Goal: Transaction & Acquisition: Purchase product/service

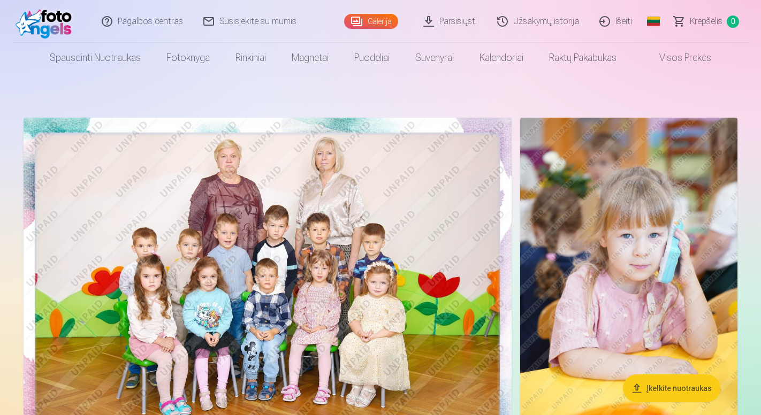
click at [279, 197] on img at bounding box center [268, 281] width 488 height 326
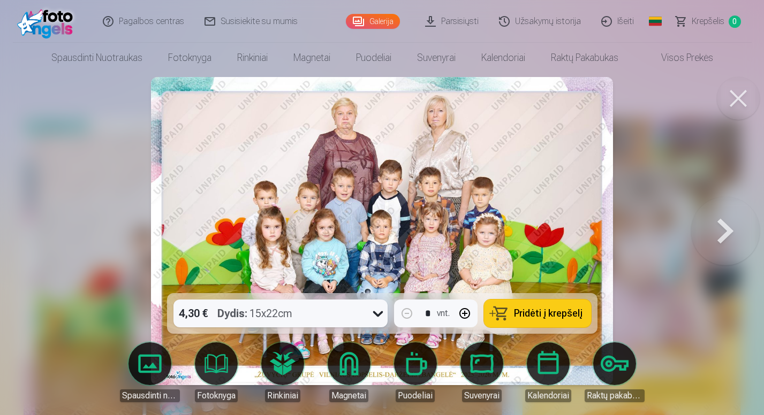
click at [737, 100] on button at bounding box center [738, 98] width 43 height 43
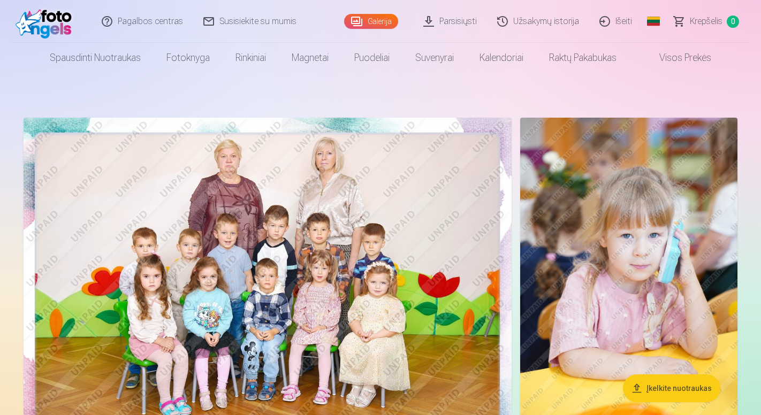
click at [623, 207] on img at bounding box center [628, 281] width 217 height 326
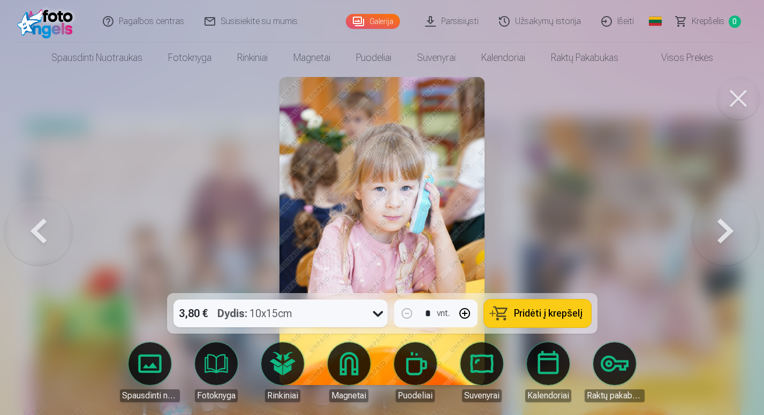
click at [372, 303] on div at bounding box center [377, 314] width 19 height 28
click at [726, 109] on button at bounding box center [738, 98] width 43 height 43
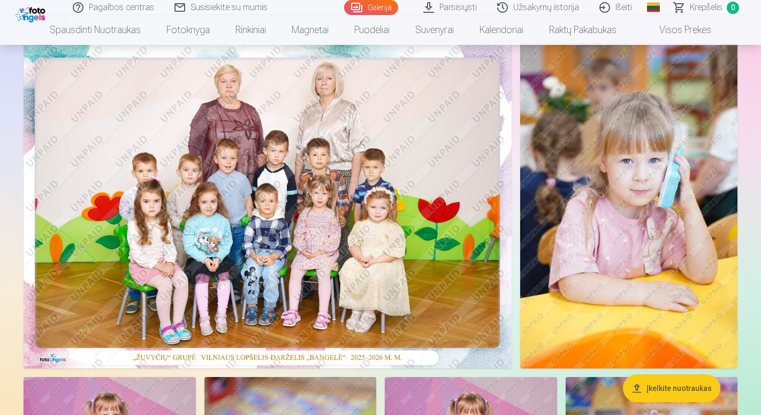
scroll to position [78, 0]
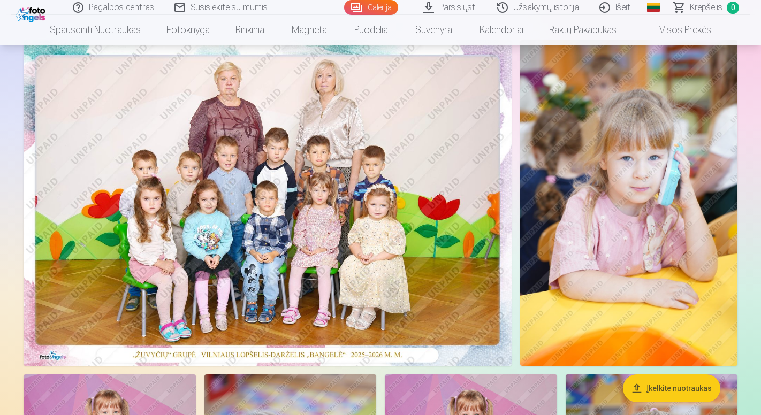
click at [348, 173] on img at bounding box center [268, 203] width 488 height 326
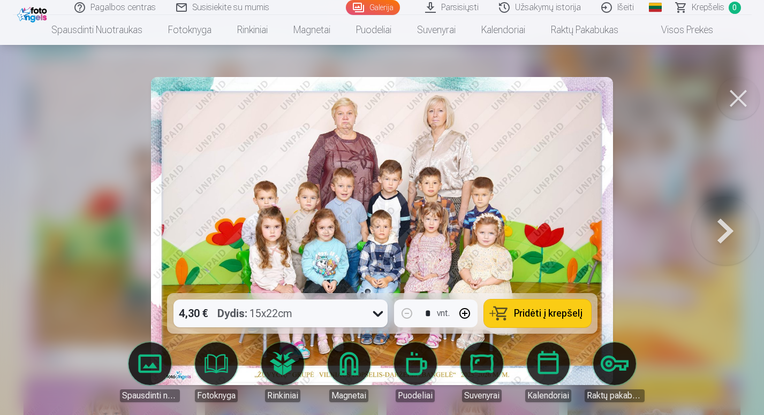
click at [372, 314] on icon at bounding box center [377, 313] width 17 height 17
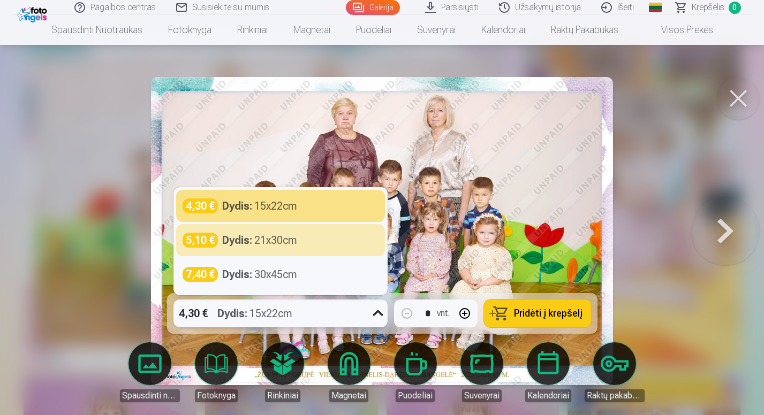
click at [582, 85] on img at bounding box center [382, 231] width 462 height 308
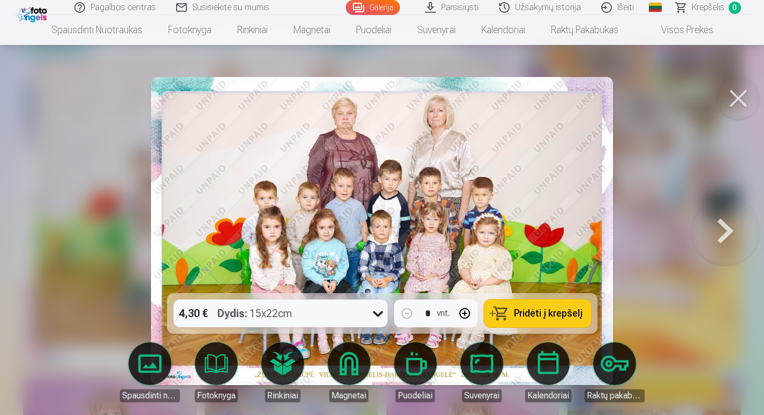
click at [741, 95] on button at bounding box center [738, 98] width 43 height 43
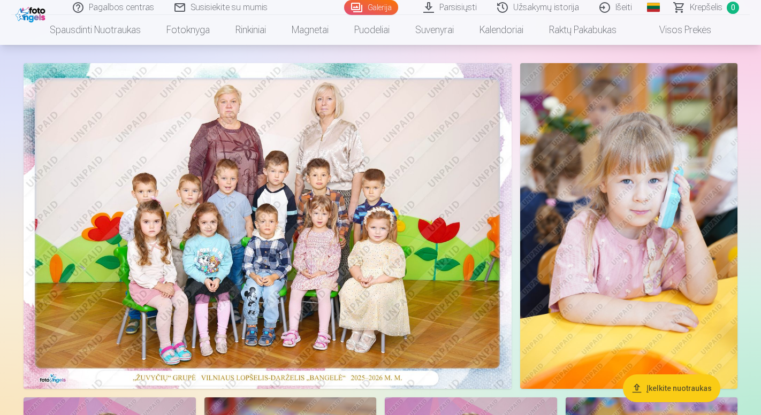
scroll to position [56, 0]
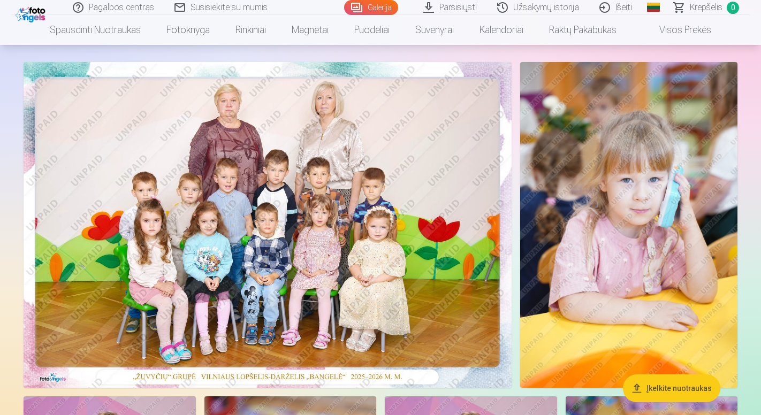
click at [400, 219] on img at bounding box center [268, 225] width 488 height 326
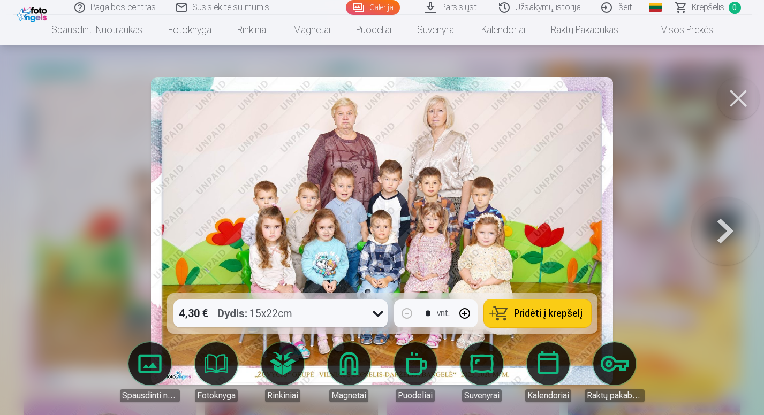
click at [374, 316] on icon at bounding box center [377, 313] width 17 height 17
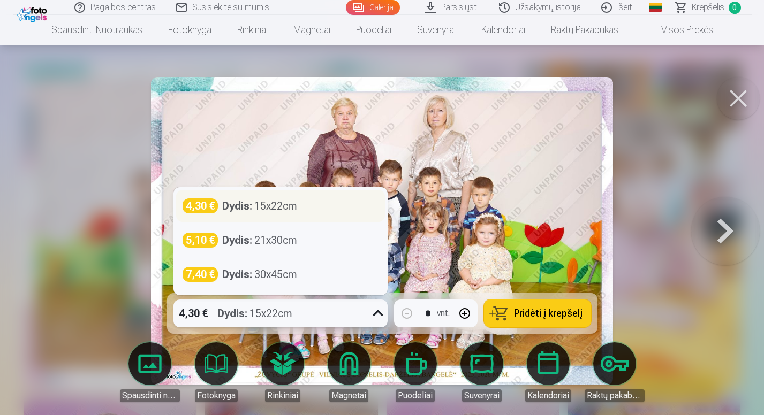
click at [268, 206] on div "Dydis : 15x22cm" at bounding box center [259, 206] width 75 height 15
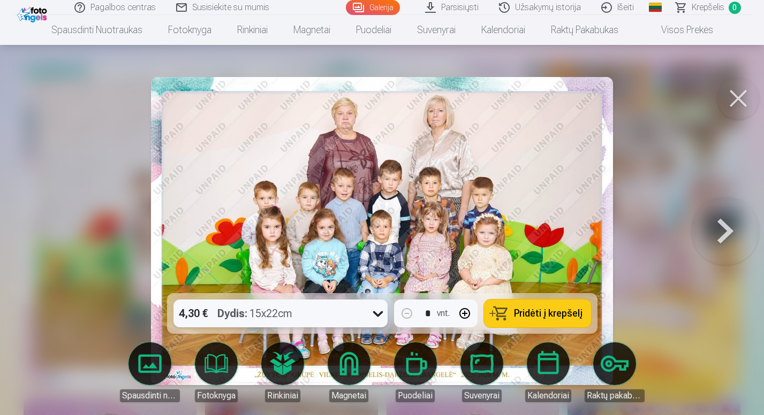
click at [270, 305] on div "Dydis : 15x22cm" at bounding box center [254, 314] width 75 height 28
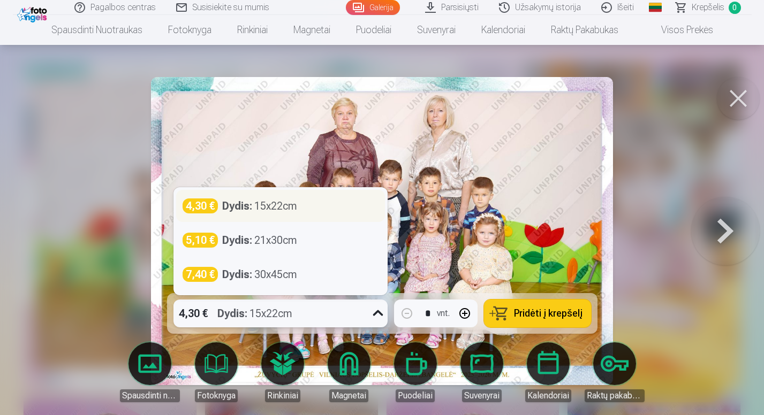
click at [275, 201] on div "Dydis : 15x22cm" at bounding box center [259, 206] width 75 height 15
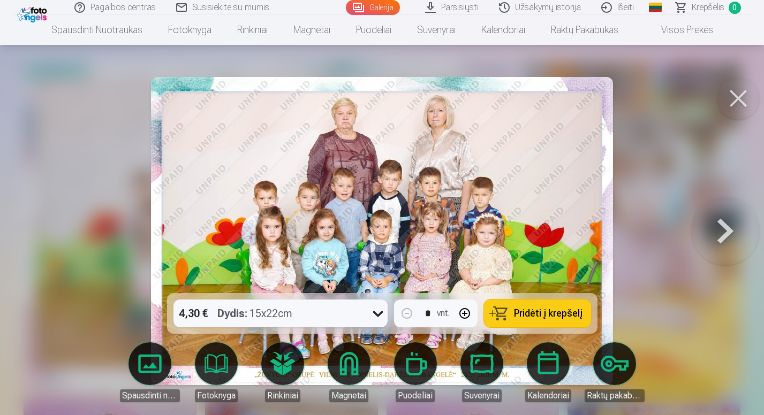
click at [529, 307] on button "Pridėti į krepšelį" at bounding box center [537, 314] width 107 height 28
click at [730, 232] on button at bounding box center [725, 231] width 68 height 103
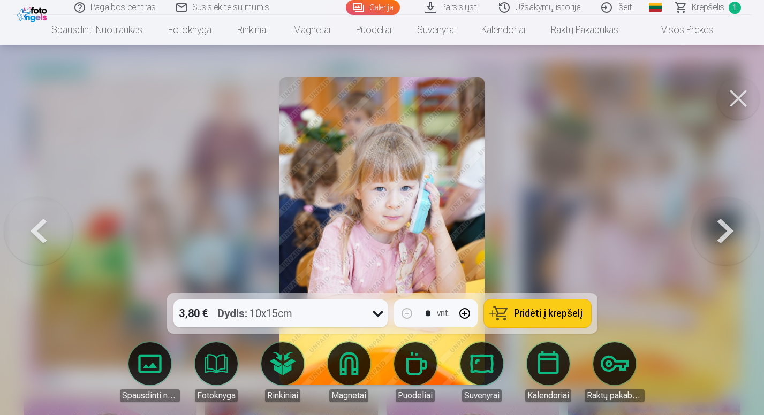
click at [730, 232] on button at bounding box center [725, 231] width 68 height 103
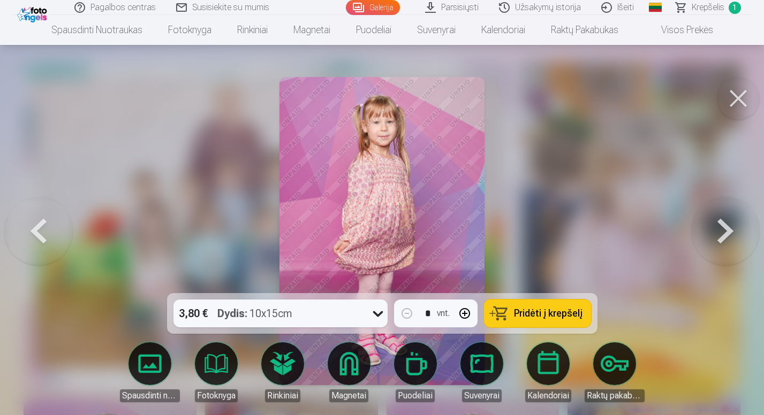
click at [730, 232] on button at bounding box center [725, 231] width 68 height 103
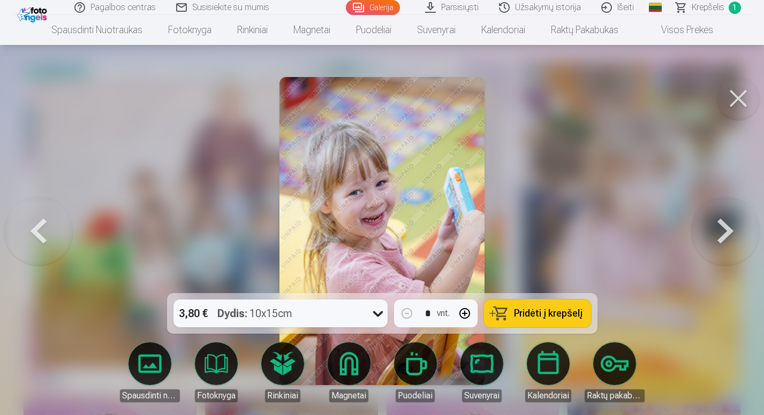
click at [733, 232] on button at bounding box center [725, 231] width 68 height 103
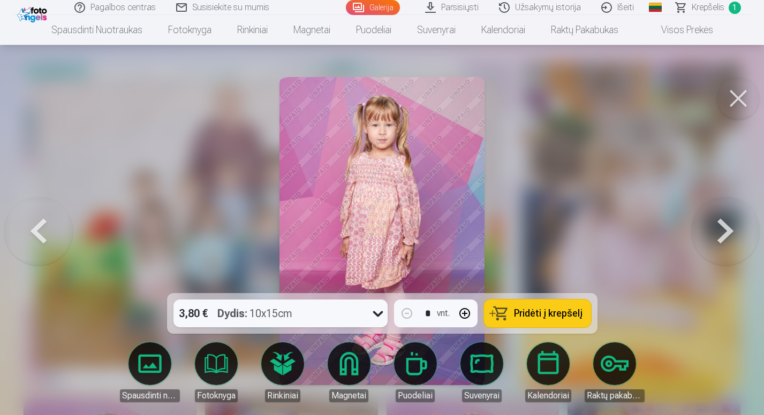
click at [733, 232] on button at bounding box center [725, 231] width 68 height 103
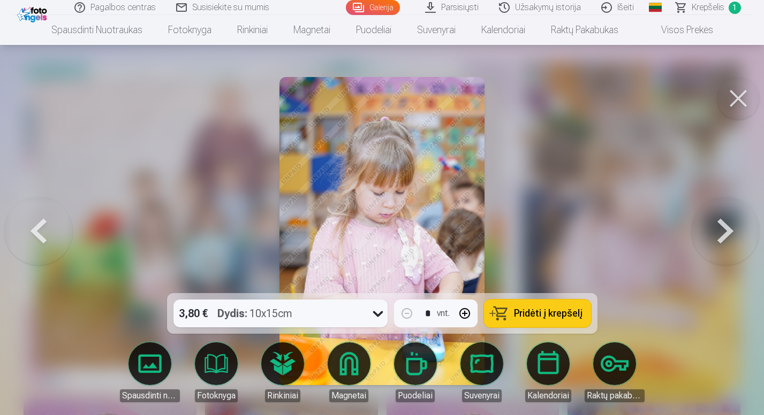
click at [730, 106] on button at bounding box center [738, 98] width 43 height 43
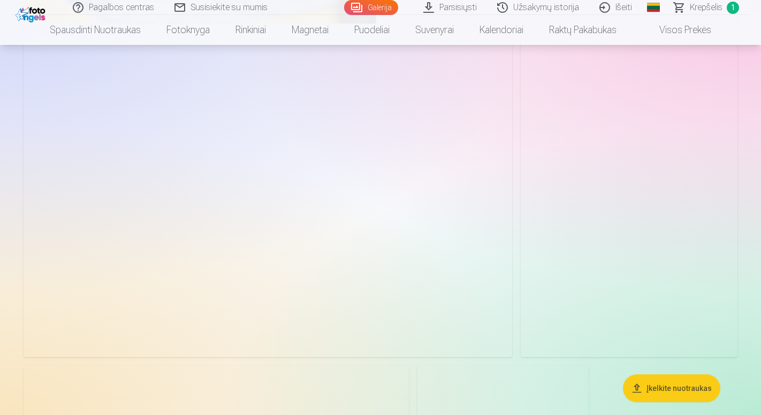
scroll to position [4798, 0]
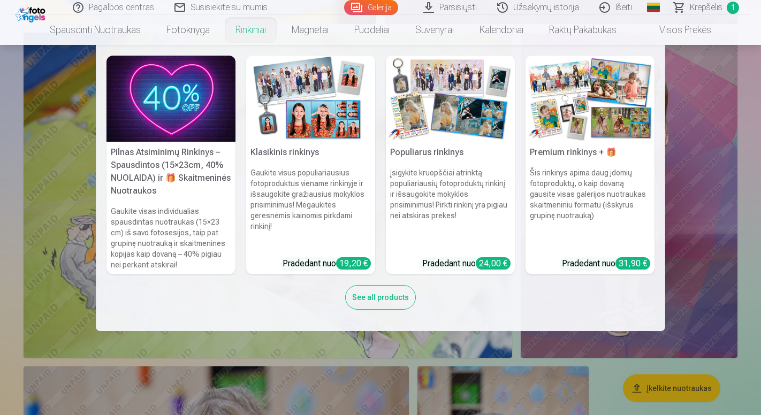
click at [295, 153] on h5 "Klasikinis rinkinys" at bounding box center [310, 152] width 129 height 21
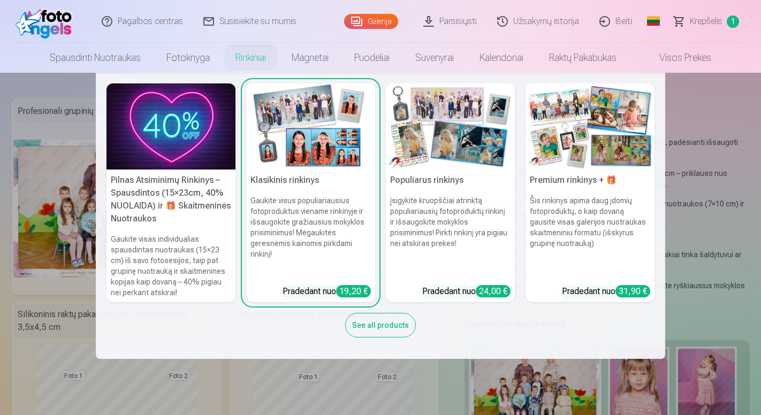
click at [290, 196] on h6 "Gaukite visus populiariausius fotoproduktus viename rinkinyje ir išsaugokite gr…" at bounding box center [310, 236] width 129 height 90
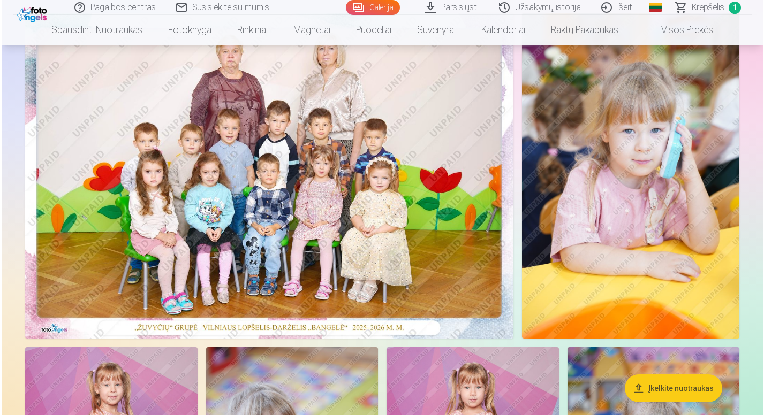
scroll to position [61, 0]
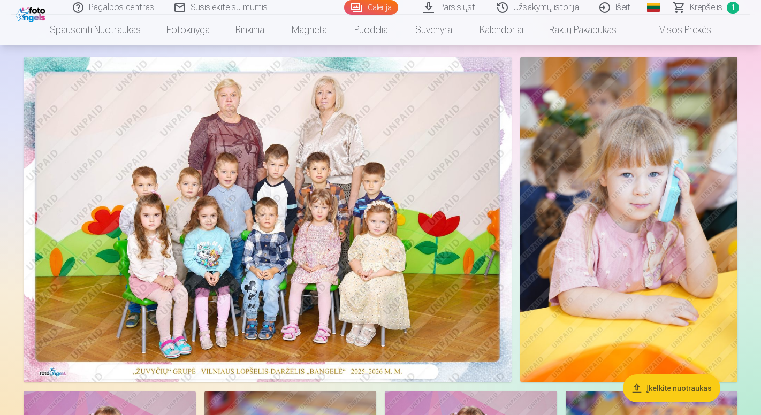
click at [287, 146] on img at bounding box center [268, 220] width 488 height 326
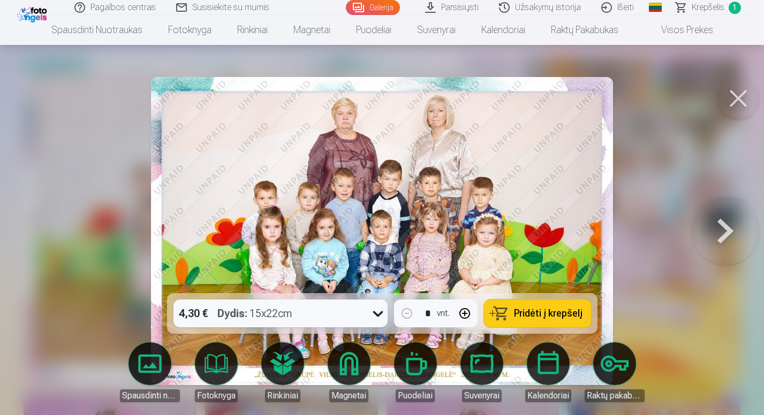
click at [722, 239] on button at bounding box center [725, 231] width 68 height 103
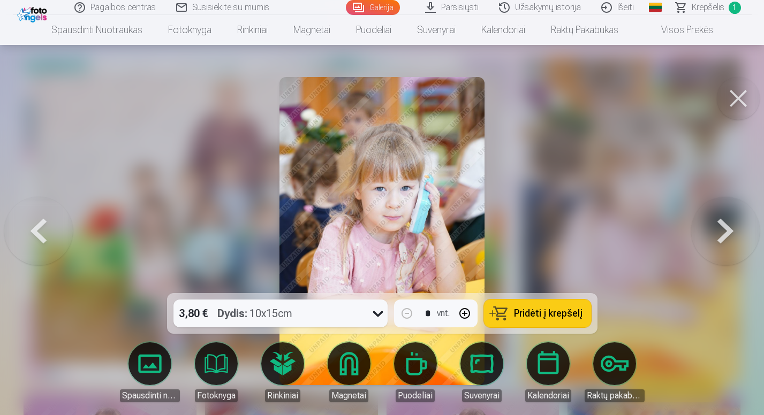
click at [332, 311] on div "3,80 € Dydis : 10x15cm" at bounding box center [270, 314] width 194 height 28
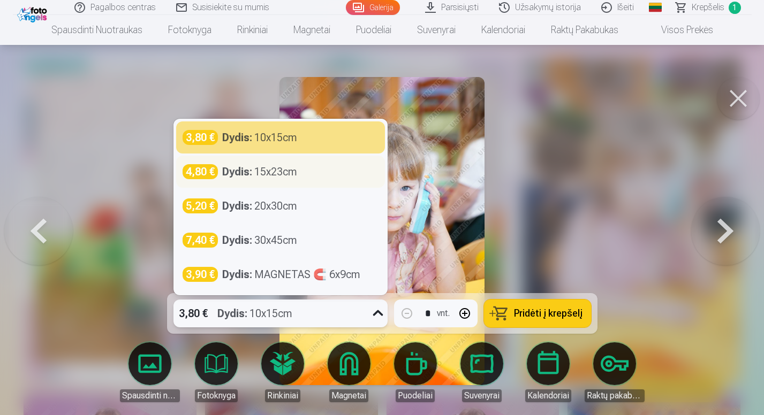
click at [280, 170] on div "Dydis : 15x23cm" at bounding box center [259, 171] width 75 height 15
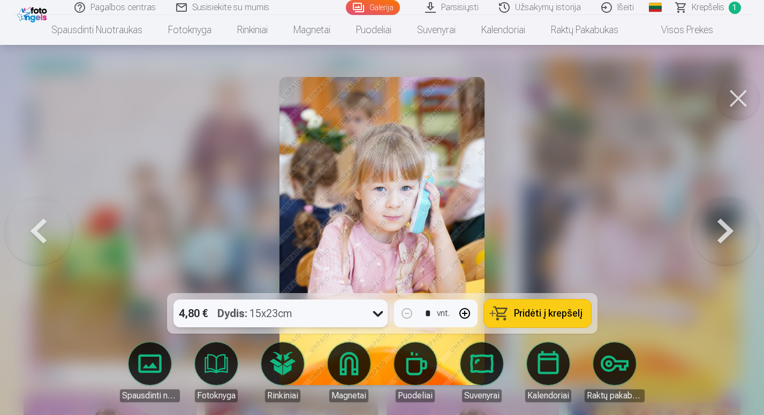
click at [520, 313] on span "Pridėti į krepšelį" at bounding box center [548, 314] width 68 height 10
click at [739, 228] on button at bounding box center [725, 231] width 68 height 103
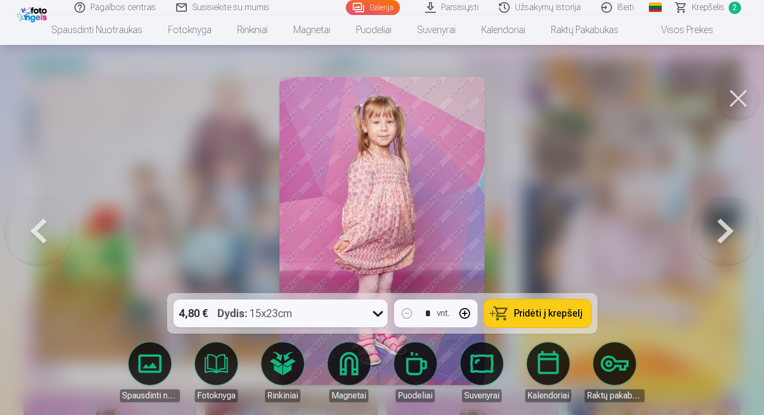
click at [722, 215] on button at bounding box center [725, 231] width 68 height 103
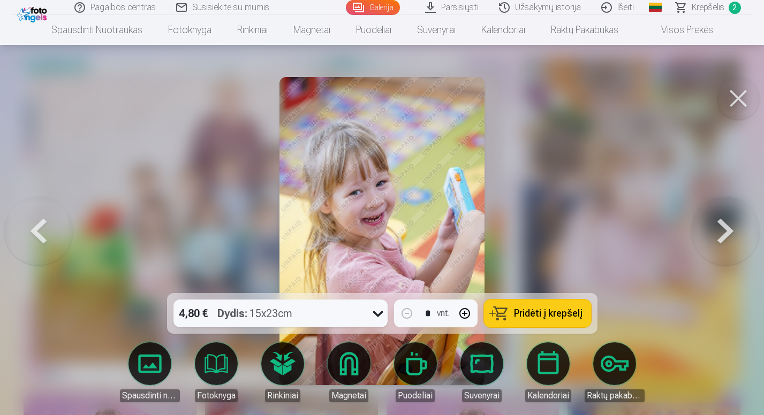
click at [737, 226] on button at bounding box center [725, 231] width 68 height 103
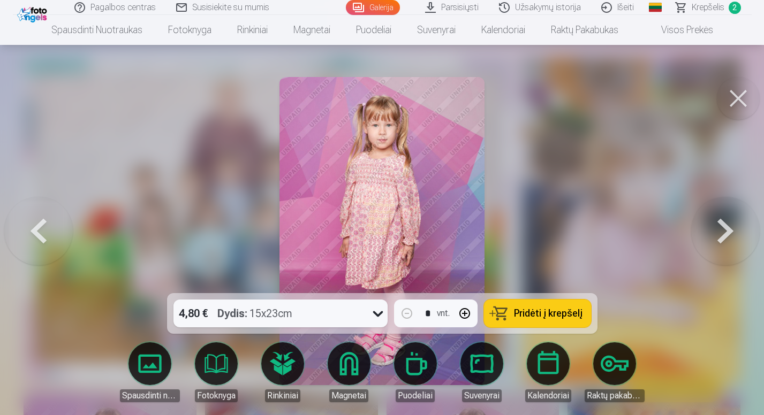
click at [737, 226] on button at bounding box center [725, 231] width 68 height 103
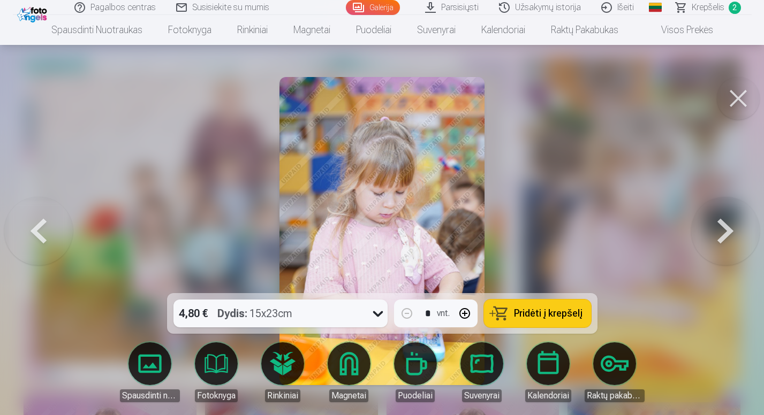
click at [735, 225] on button at bounding box center [725, 231] width 68 height 103
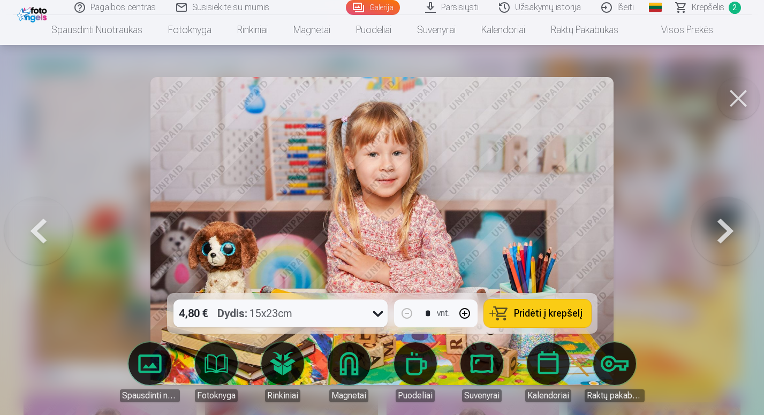
click at [737, 227] on button at bounding box center [725, 231] width 68 height 103
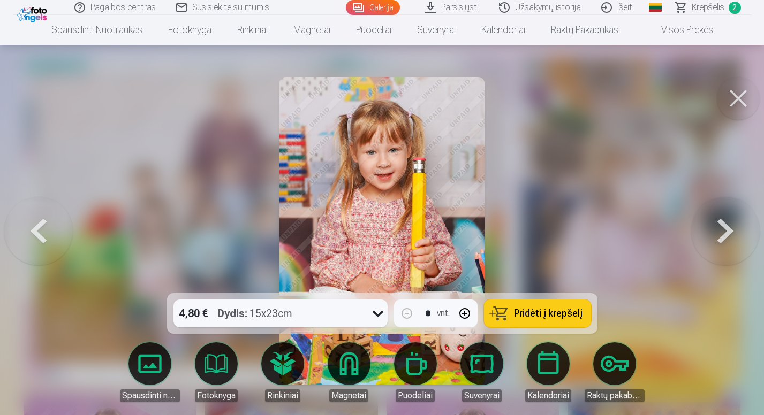
click at [522, 315] on span "Pridėti į krepšelį" at bounding box center [548, 314] width 68 height 10
click at [723, 224] on button at bounding box center [725, 231] width 68 height 103
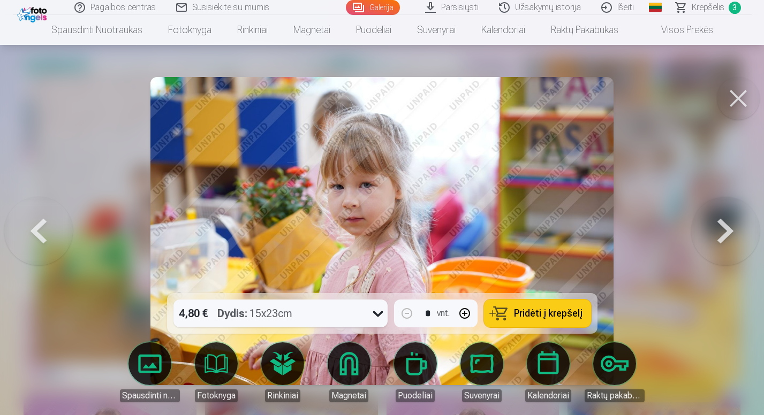
click at [722, 224] on button at bounding box center [725, 231] width 68 height 103
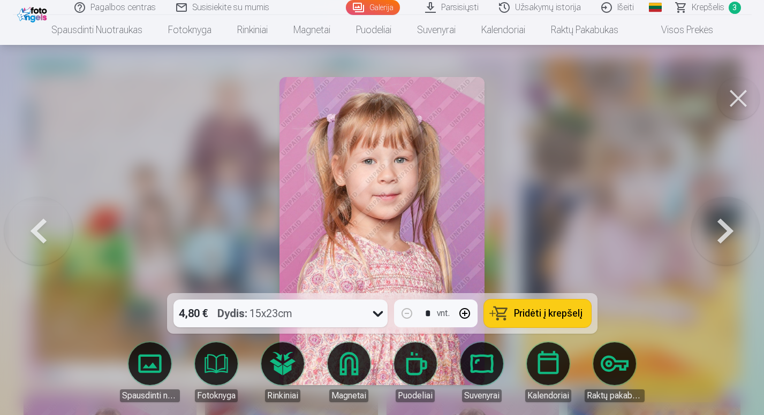
click at [533, 319] on button "Pridėti į krepšelį" at bounding box center [537, 314] width 107 height 28
click at [727, 247] on button at bounding box center [725, 231] width 68 height 103
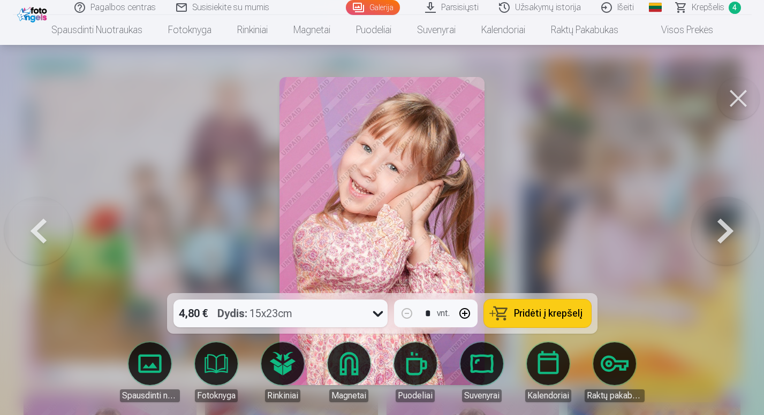
click at [727, 247] on button at bounding box center [725, 231] width 68 height 103
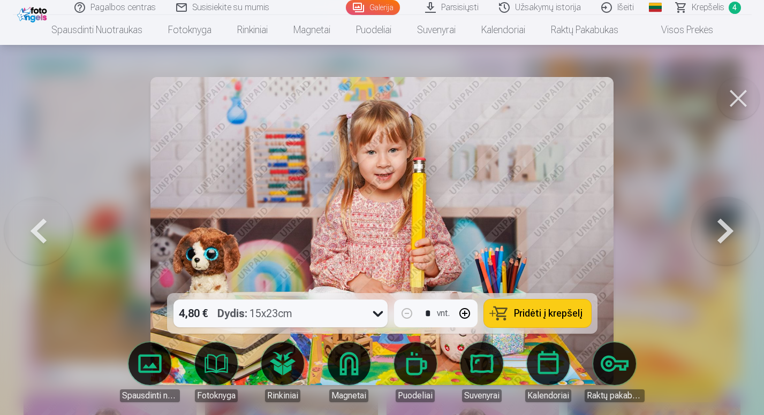
click at [532, 318] on span "Pridėti į krepšelį" at bounding box center [548, 314] width 68 height 10
click at [736, 247] on button at bounding box center [725, 231] width 68 height 103
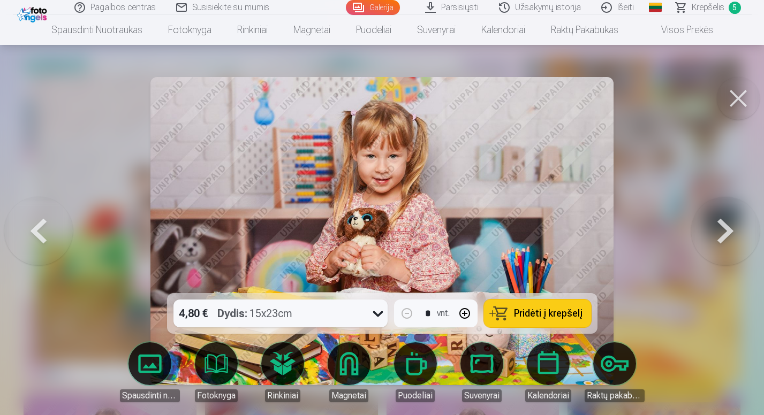
click at [539, 307] on button "Pridėti į krepšelį" at bounding box center [537, 314] width 107 height 28
click at [738, 212] on button at bounding box center [725, 231] width 68 height 103
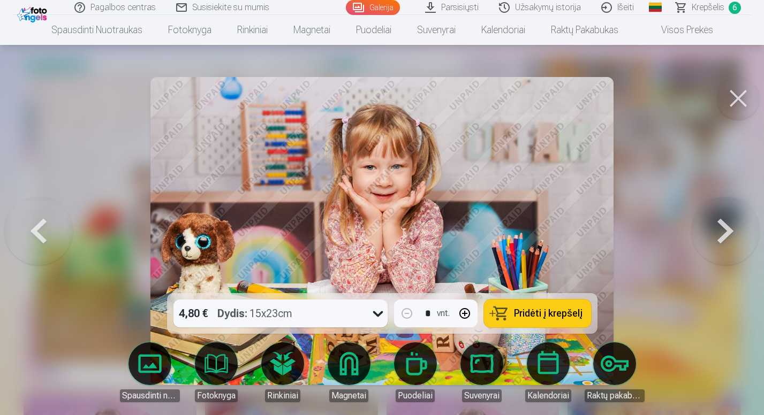
click at [532, 312] on span "Pridėti į krepšelį" at bounding box center [548, 314] width 68 height 10
click at [741, 236] on button at bounding box center [725, 231] width 68 height 103
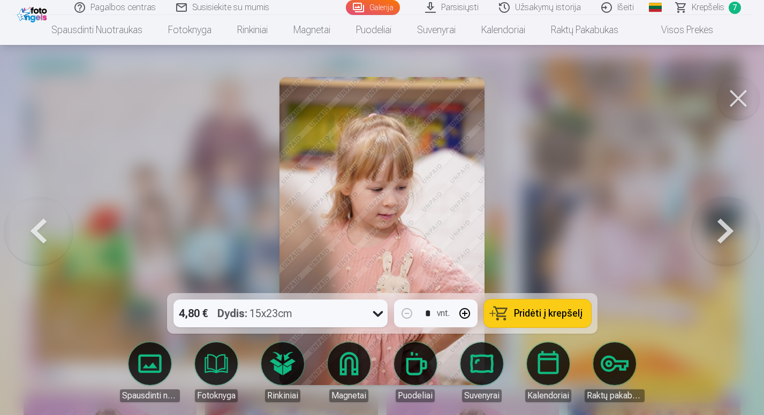
click at [738, 237] on button at bounding box center [725, 231] width 68 height 103
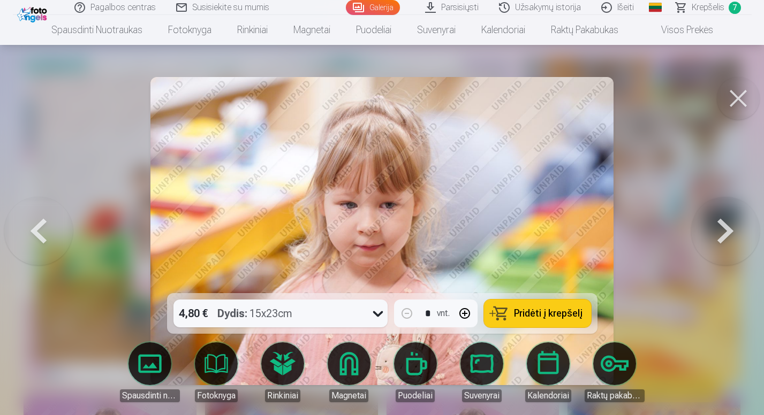
click at [738, 237] on button at bounding box center [725, 231] width 68 height 103
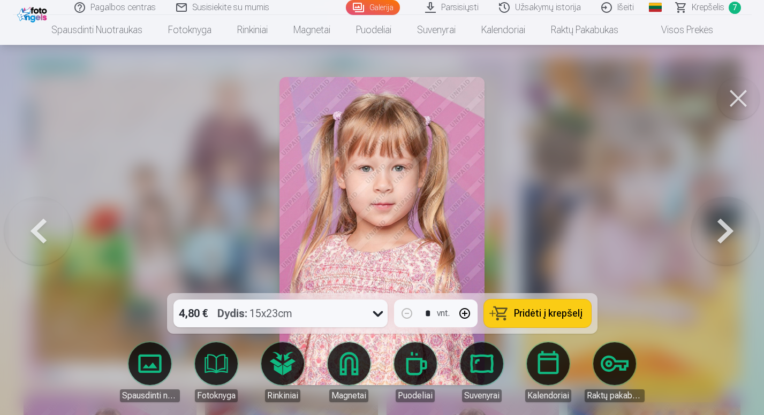
click at [738, 237] on button at bounding box center [725, 231] width 68 height 103
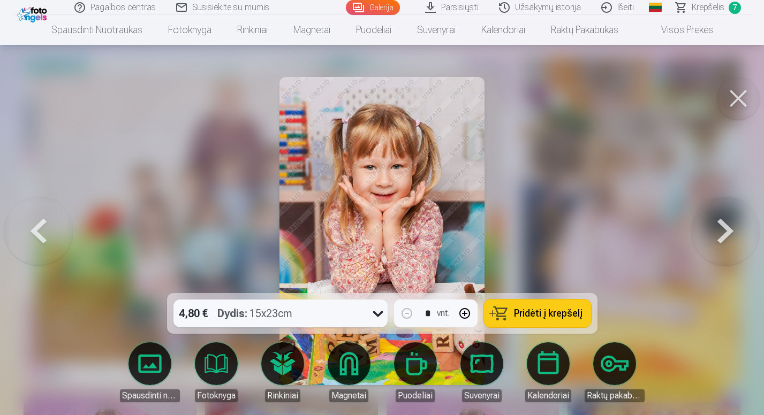
click at [738, 237] on button at bounding box center [725, 231] width 68 height 103
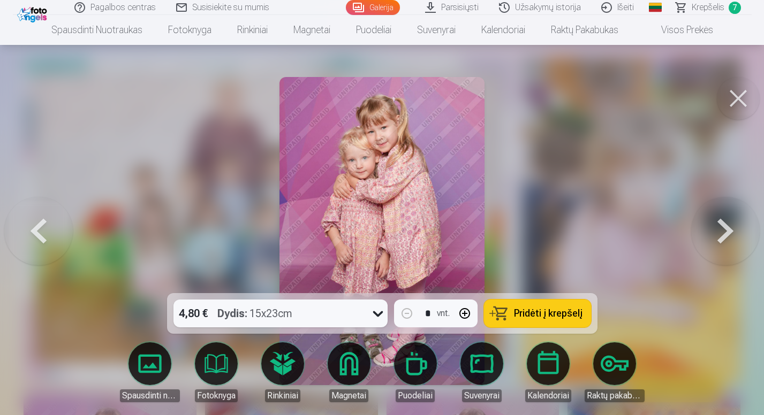
click at [738, 237] on button at bounding box center [725, 231] width 68 height 103
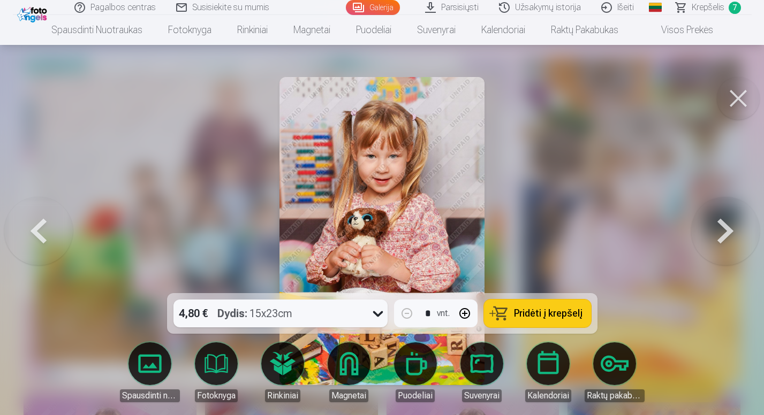
click at [738, 237] on button at bounding box center [725, 231] width 68 height 103
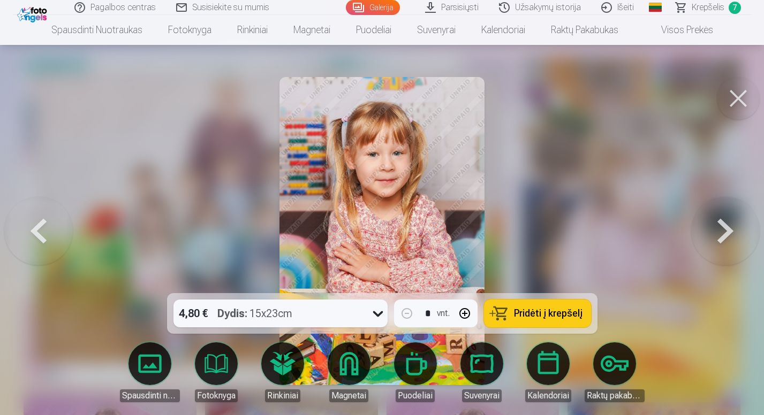
click at [696, 7] on span "Krepšelis" at bounding box center [707, 7] width 33 height 13
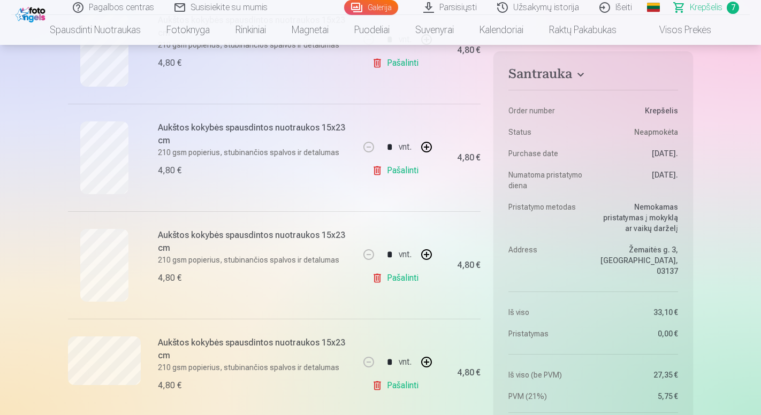
scroll to position [369, 0]
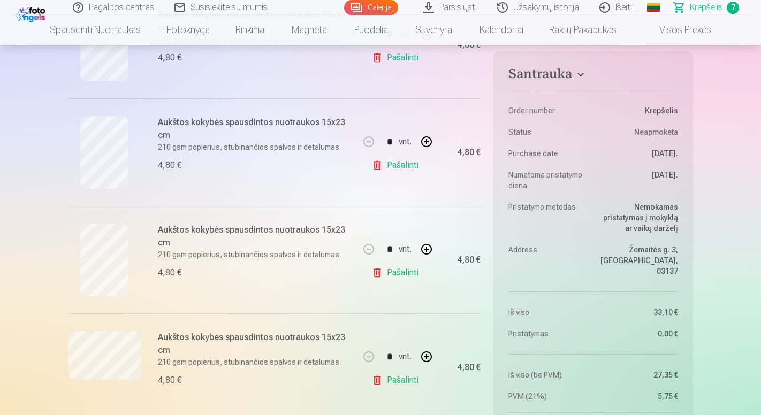
click at [400, 165] on link "Pašalinti" at bounding box center [397, 165] width 51 height 21
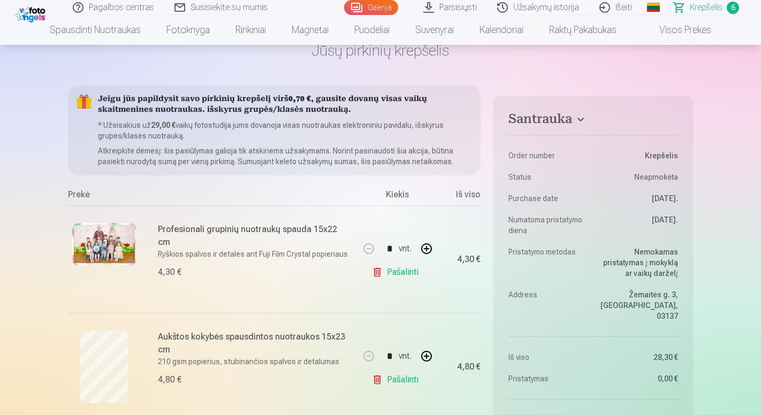
scroll to position [32, 0]
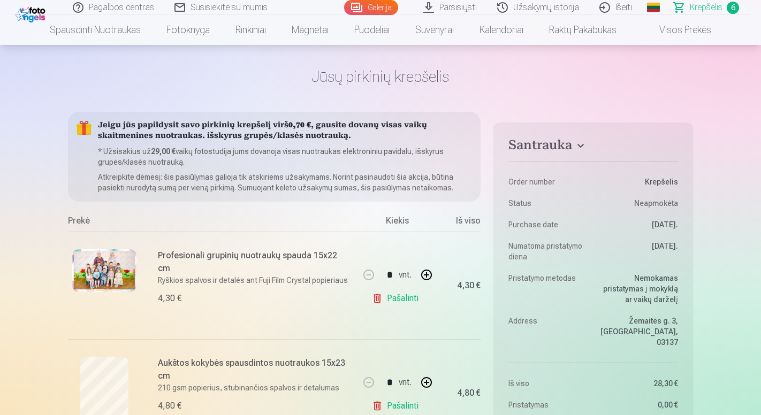
click at [360, 10] on link "Galerija" at bounding box center [371, 7] width 54 height 15
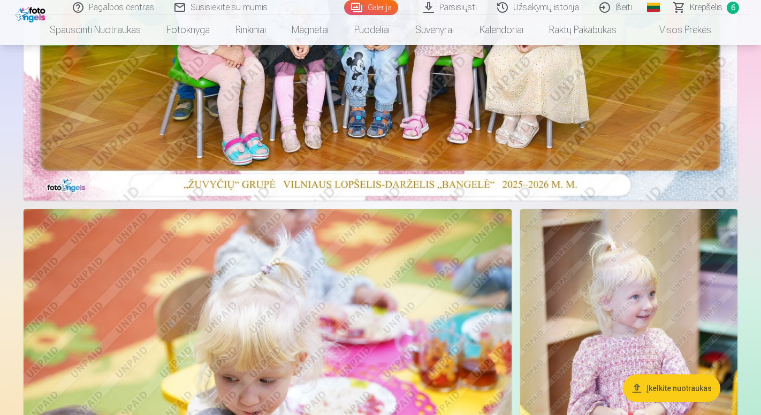
scroll to position [298, 0]
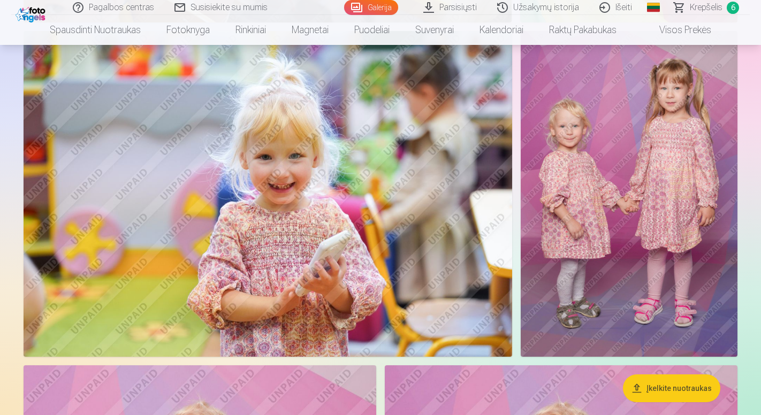
scroll to position [894, 0]
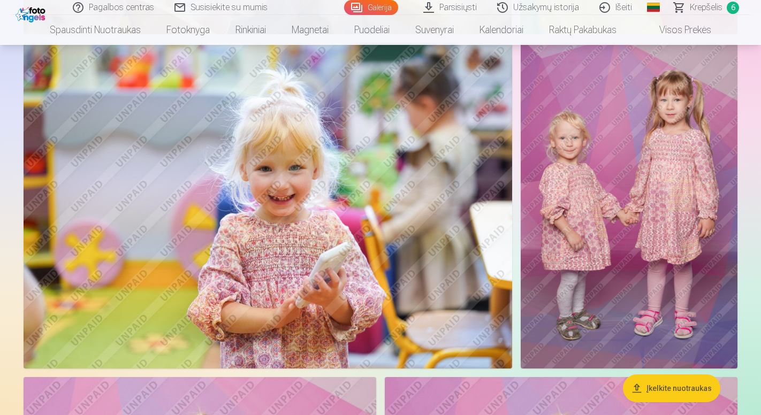
click at [592, 155] on img at bounding box center [629, 205] width 217 height 325
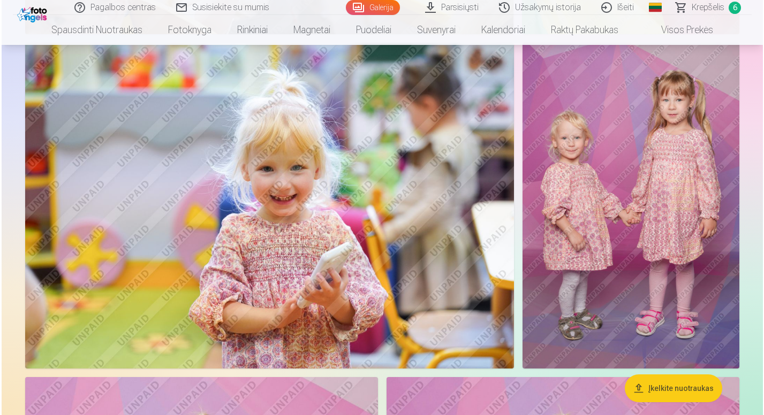
scroll to position [896, 0]
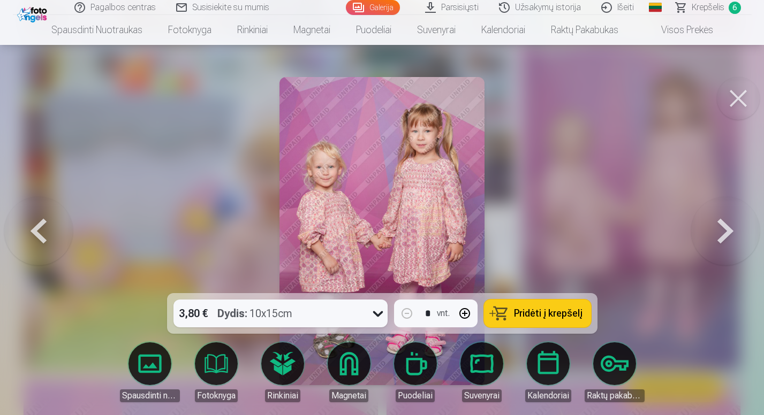
click at [309, 315] on div "3,80 € Dydis : 10x15cm" at bounding box center [270, 314] width 194 height 28
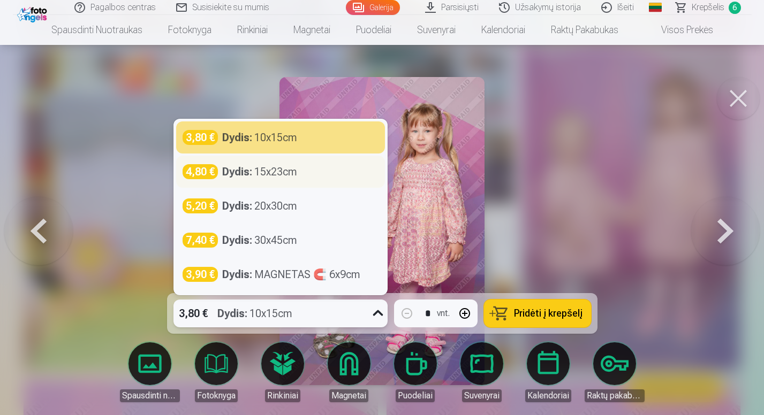
click at [271, 173] on div "Dydis : 15x23cm" at bounding box center [259, 171] width 75 height 15
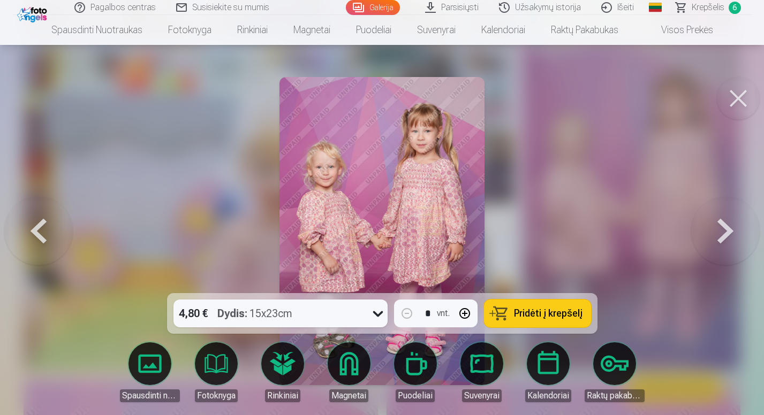
click at [510, 310] on button "Pridėti į krepšelį" at bounding box center [537, 314] width 107 height 28
click at [711, 5] on span "Krepšelis" at bounding box center [707, 7] width 33 height 13
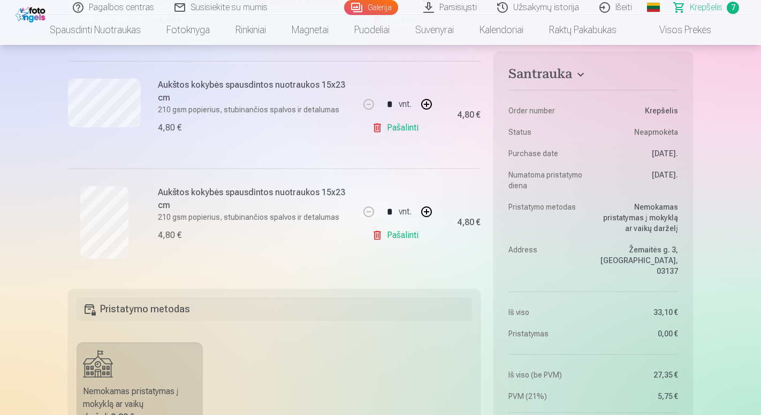
scroll to position [730, 0]
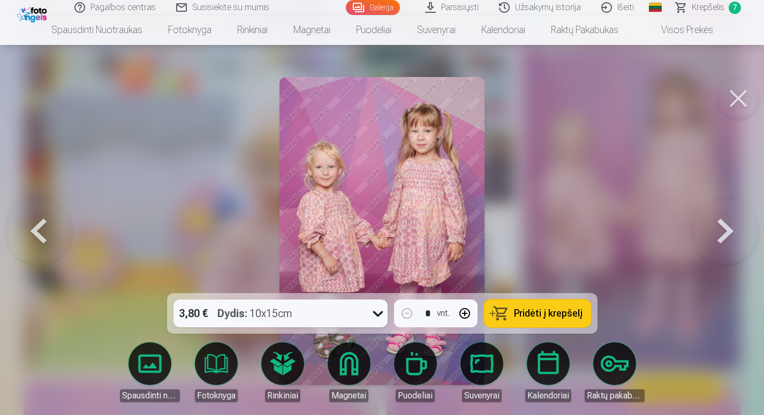
click at [718, 220] on button at bounding box center [725, 231] width 68 height 103
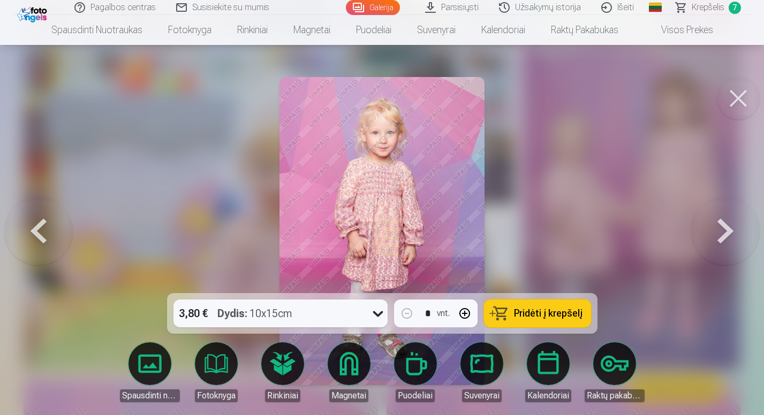
click at [718, 220] on button at bounding box center [725, 231] width 68 height 103
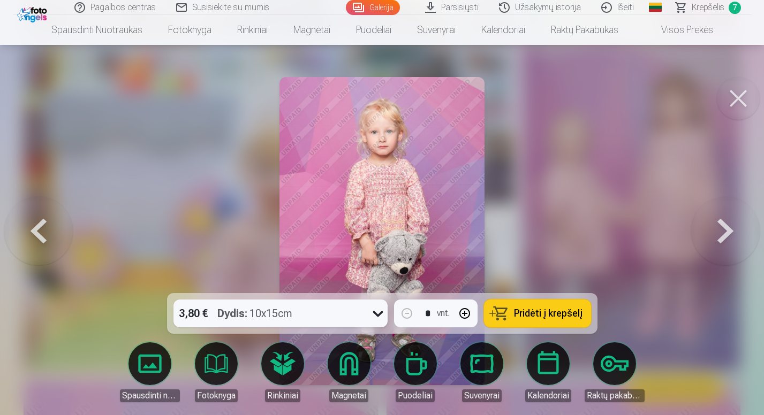
click at [718, 220] on button at bounding box center [725, 231] width 68 height 103
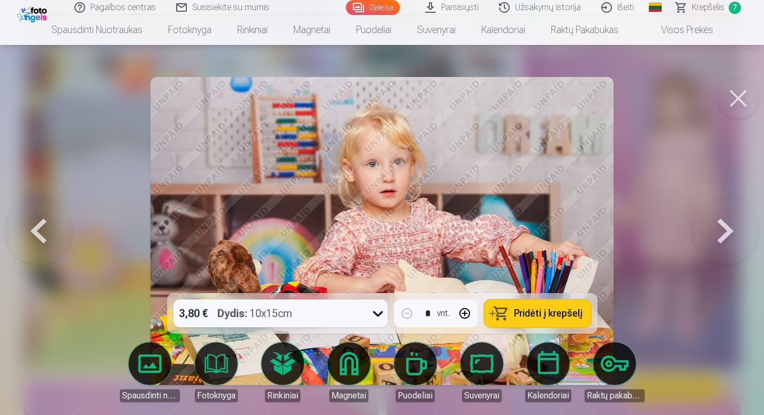
click at [718, 220] on button at bounding box center [725, 231] width 68 height 103
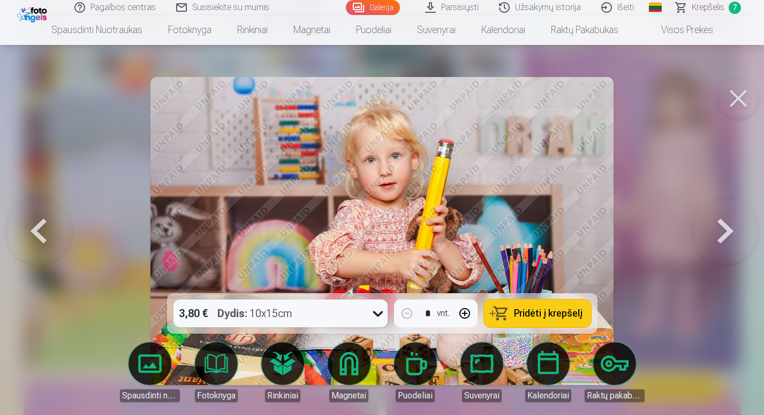
click at [718, 220] on button at bounding box center [725, 231] width 68 height 103
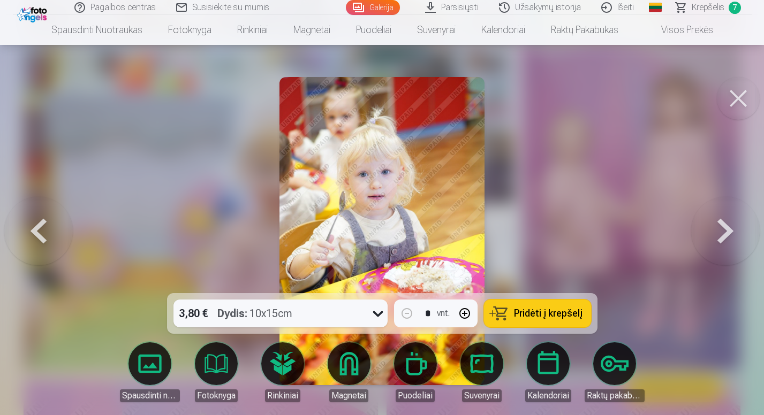
click at [718, 220] on button at bounding box center [725, 231] width 68 height 103
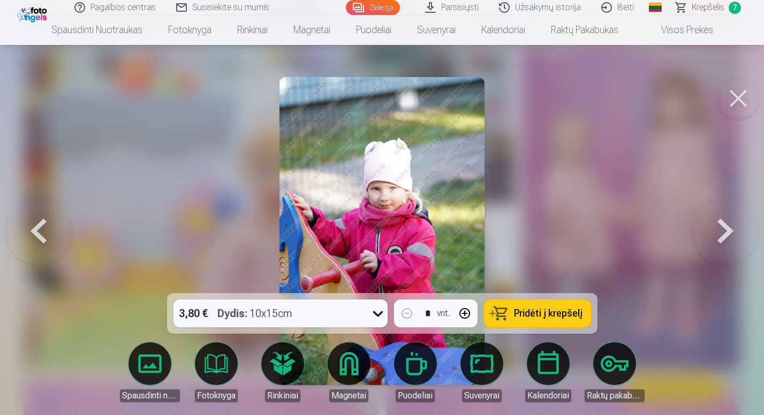
click at [718, 220] on button at bounding box center [725, 231] width 68 height 103
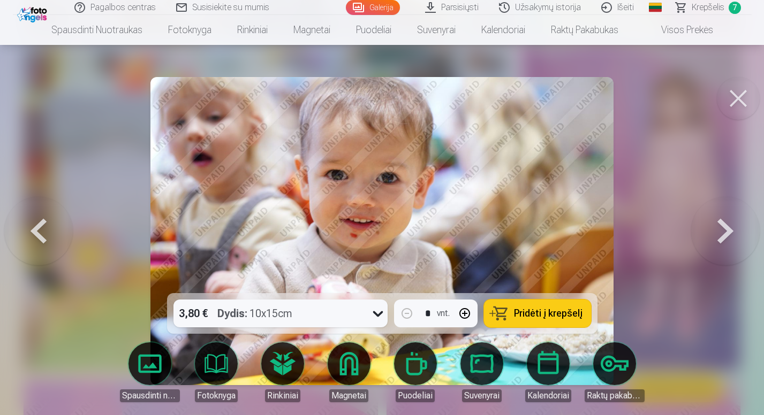
click at [718, 220] on button at bounding box center [725, 231] width 68 height 103
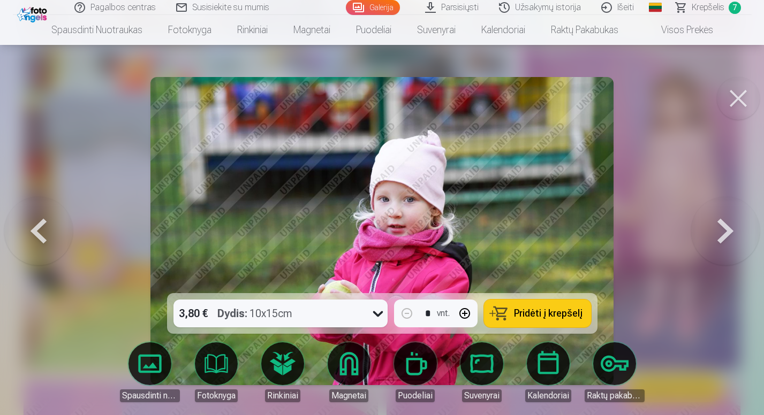
click at [743, 101] on button at bounding box center [738, 98] width 43 height 43
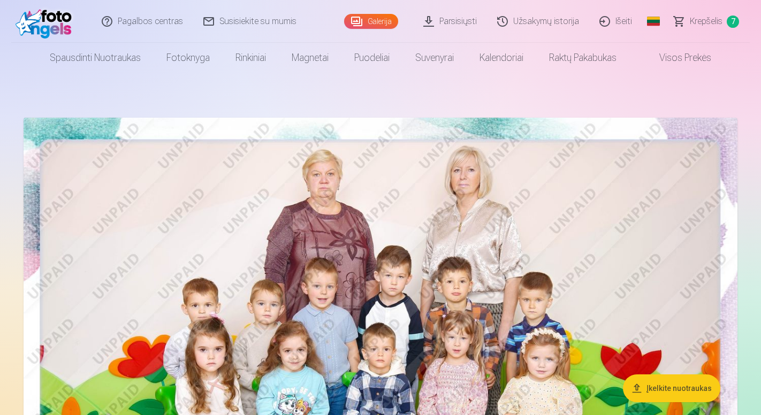
click at [696, 23] on span "Krepšelis" at bounding box center [706, 21] width 33 height 13
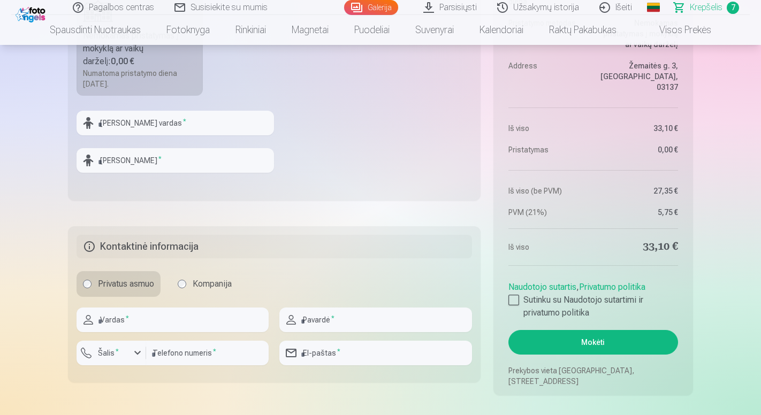
scroll to position [1054, 0]
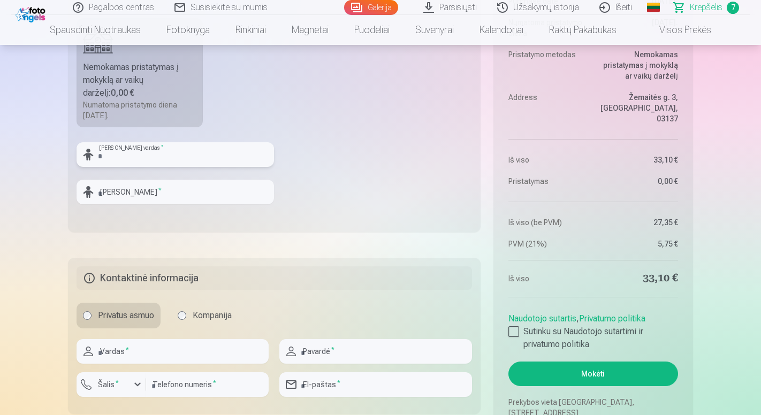
click at [149, 157] on input "text" at bounding box center [175, 154] width 197 height 25
type input "***"
click at [157, 190] on input "text" at bounding box center [175, 192] width 197 height 25
type input "*******"
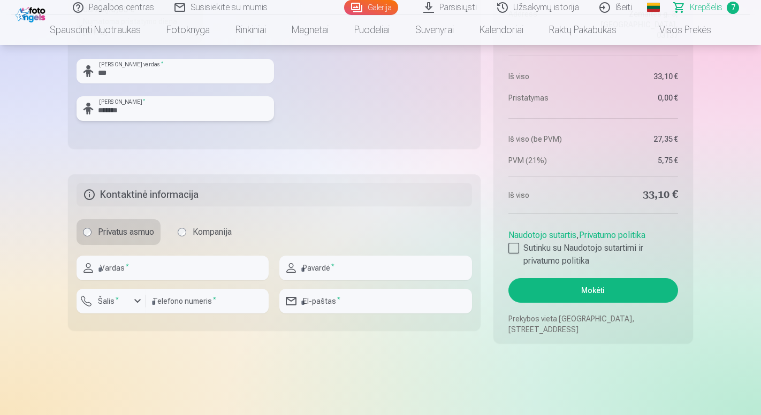
scroll to position [1195, 0]
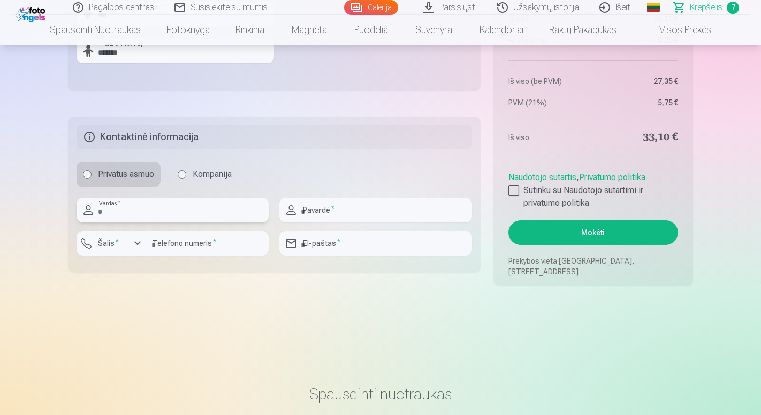
click at [154, 211] on input "text" at bounding box center [173, 210] width 192 height 25
type input "*****"
type input "*******"
type input "*********"
click at [113, 249] on div "button" at bounding box center [114, 245] width 32 height 11
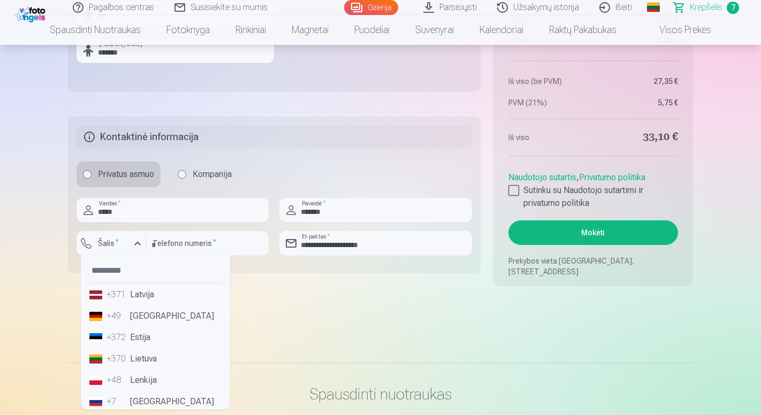
click at [133, 357] on li "+370 Lietuva" at bounding box center [155, 358] width 141 height 21
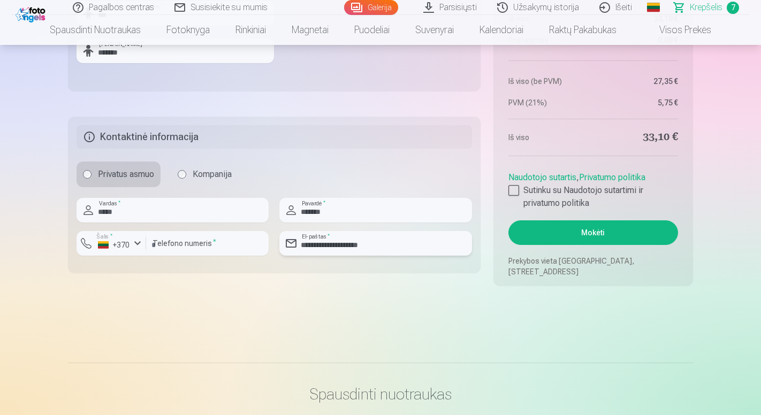
click at [324, 247] on input "**********" at bounding box center [375, 243] width 192 height 25
type input "**********"
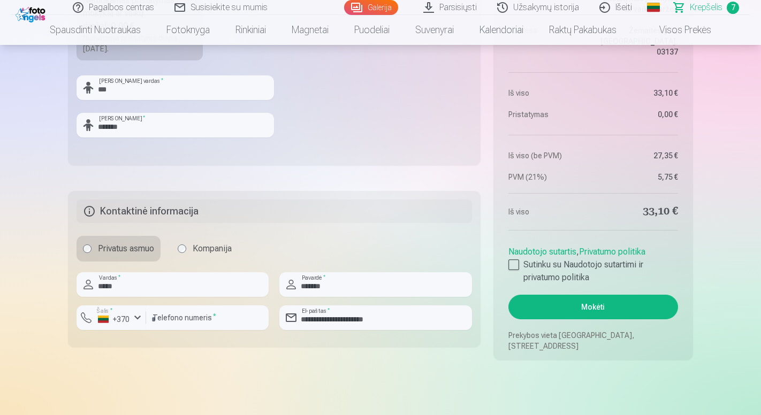
scroll to position [1113, 0]
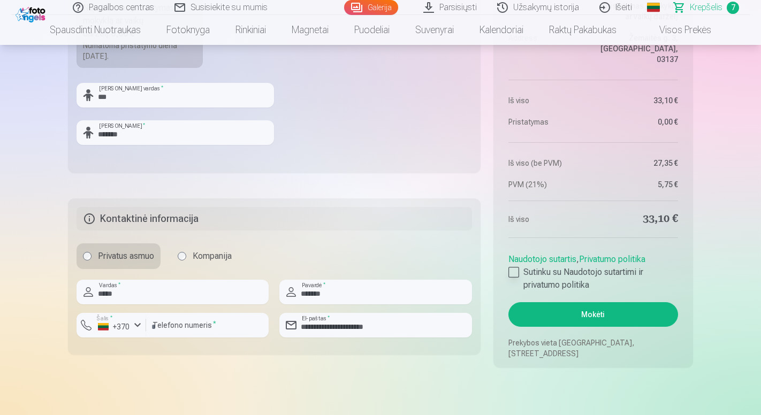
click at [517, 272] on div at bounding box center [513, 272] width 11 height 11
click at [157, 330] on input "*********" at bounding box center [207, 325] width 123 height 25
type input "********"
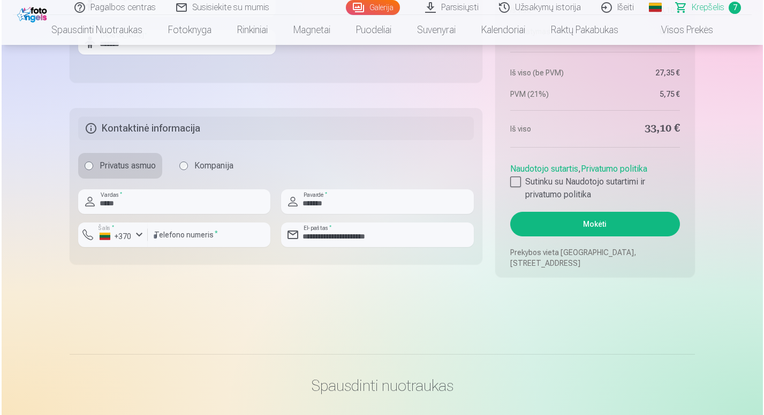
scroll to position [1204, 0]
click at [605, 228] on button "Mokėti" at bounding box center [593, 223] width 170 height 25
